Goal: Task Accomplishment & Management: Manage account settings

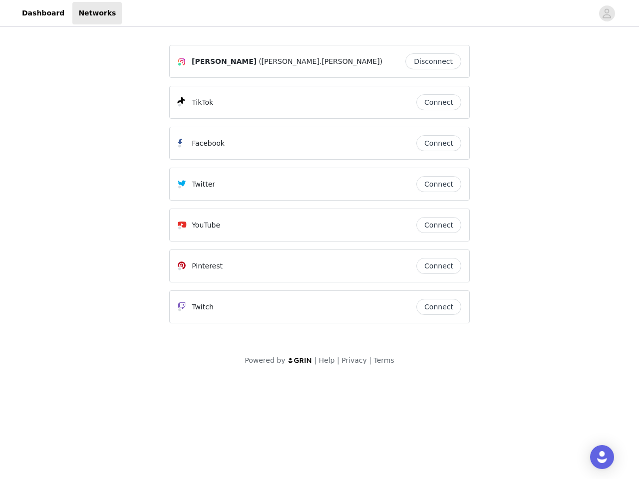
click at [319, 189] on div "Twitter" at bounding box center [297, 184] width 239 height 12
click at [319, 13] on div at bounding box center [357, 13] width 471 height 22
click at [607, 13] on icon "avatar" at bounding box center [606, 13] width 9 height 16
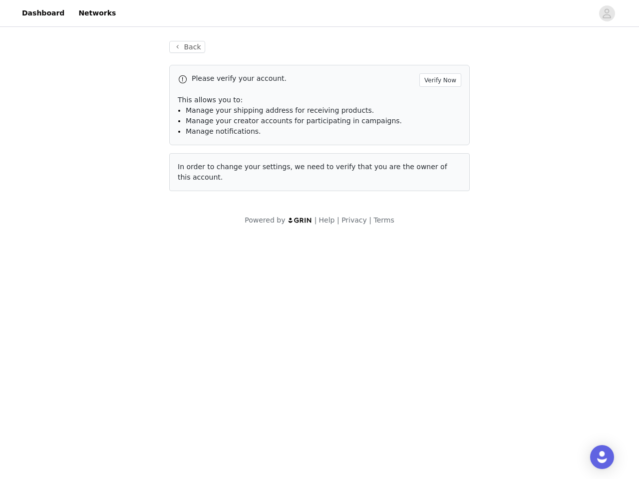
click at [436, 61] on div "Back Please verify your account. Verify Now This allows you to: Manage your shi…" at bounding box center [319, 116] width 324 height 174
click at [439, 102] on p "This allows you to:" at bounding box center [320, 100] width 284 height 10
click at [439, 143] on div "Please verify your account. Verify Now This allows you to: Manage your shipping…" at bounding box center [319, 105] width 301 height 80
click at [439, 184] on div "Back Please verify your account. Verify Now This allows you to: Manage your shi…" at bounding box center [319, 116] width 324 height 174
